Goal: Navigation & Orientation: Find specific page/section

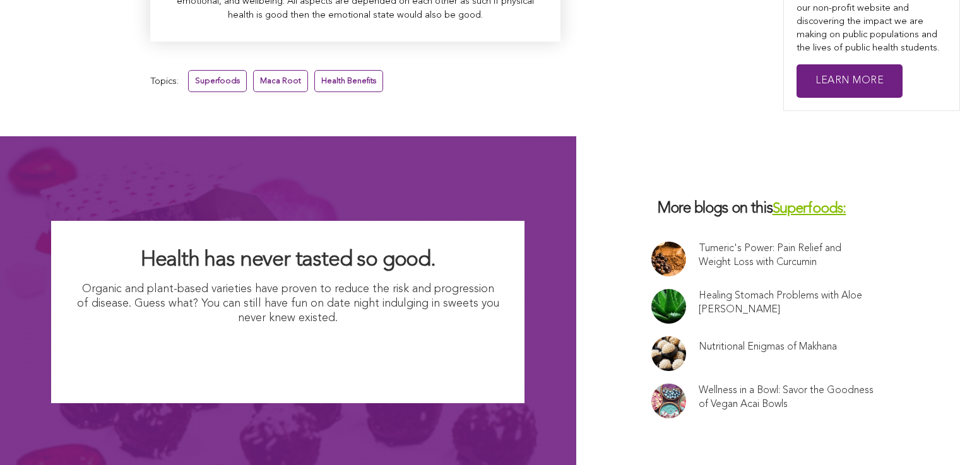
scroll to position [8348, 0]
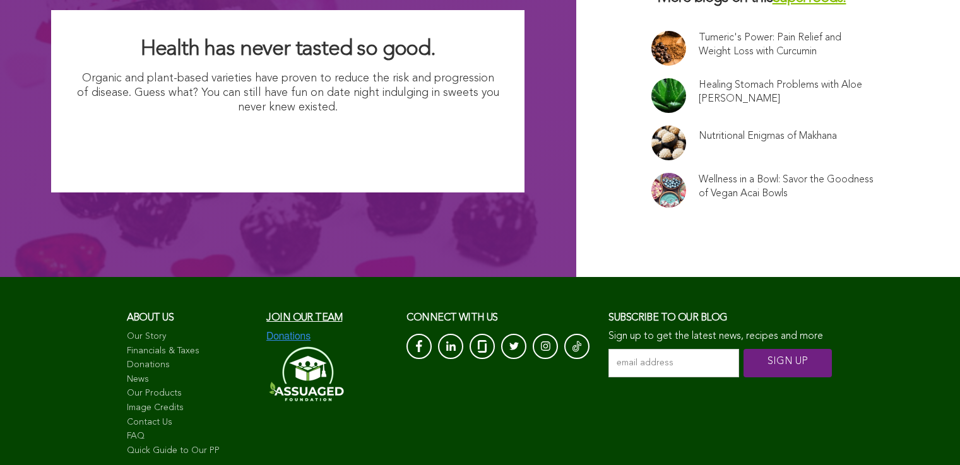
click at [127, 331] on link "Our Story" at bounding box center [191, 337] width 128 height 13
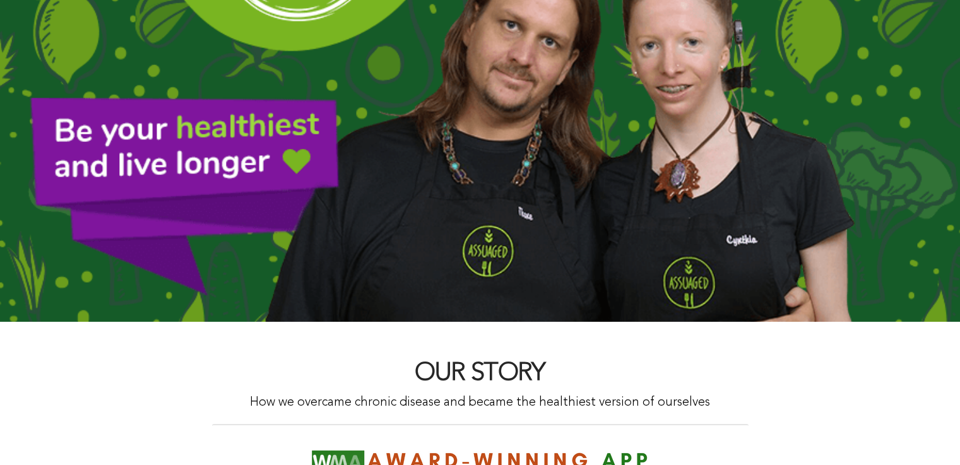
scroll to position [116, 0]
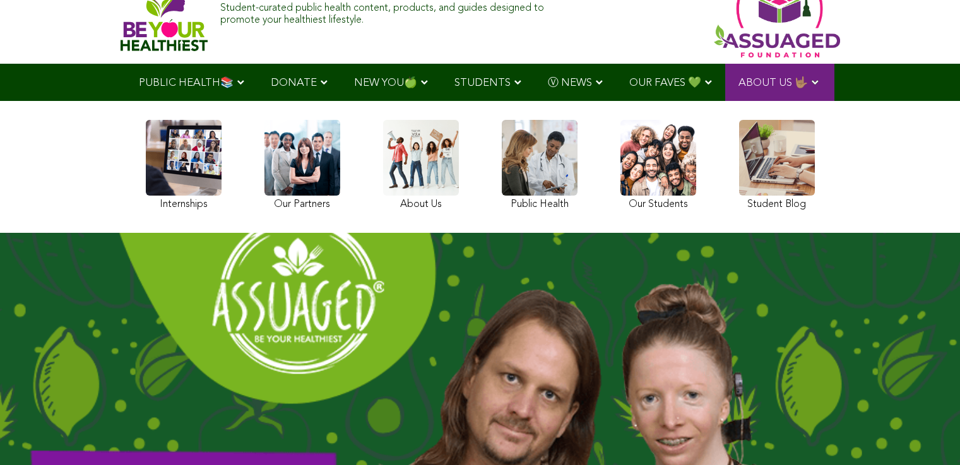
click at [739, 211] on link at bounding box center [777, 167] width 76 height 94
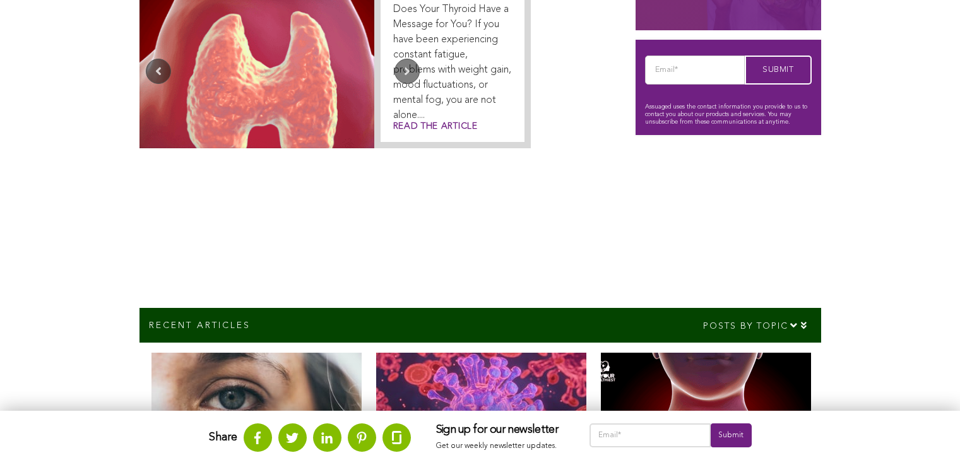
scroll to position [610, 0]
